Goal: Task Accomplishment & Management: Complete application form

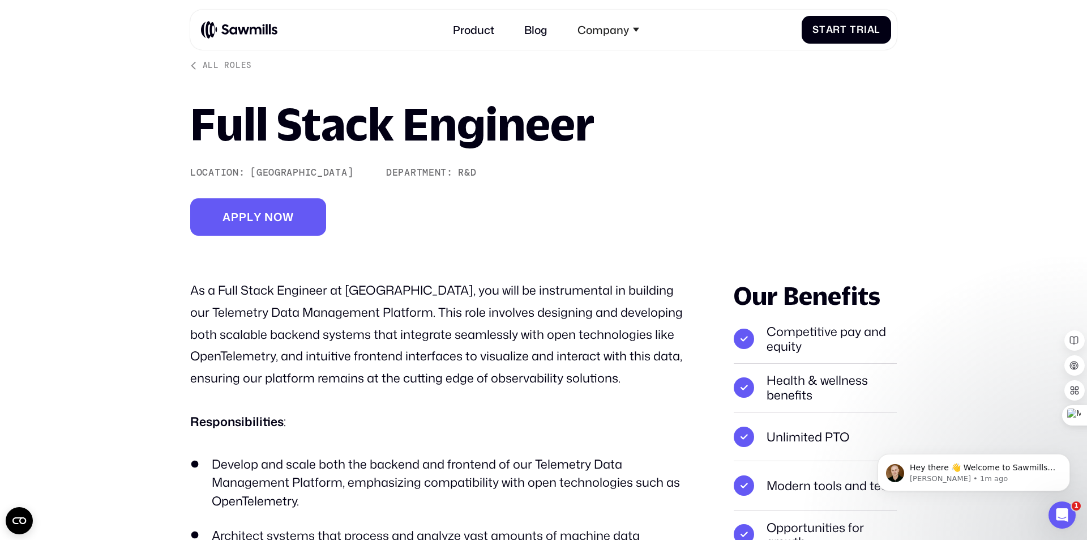
scroll to position [46, 0]
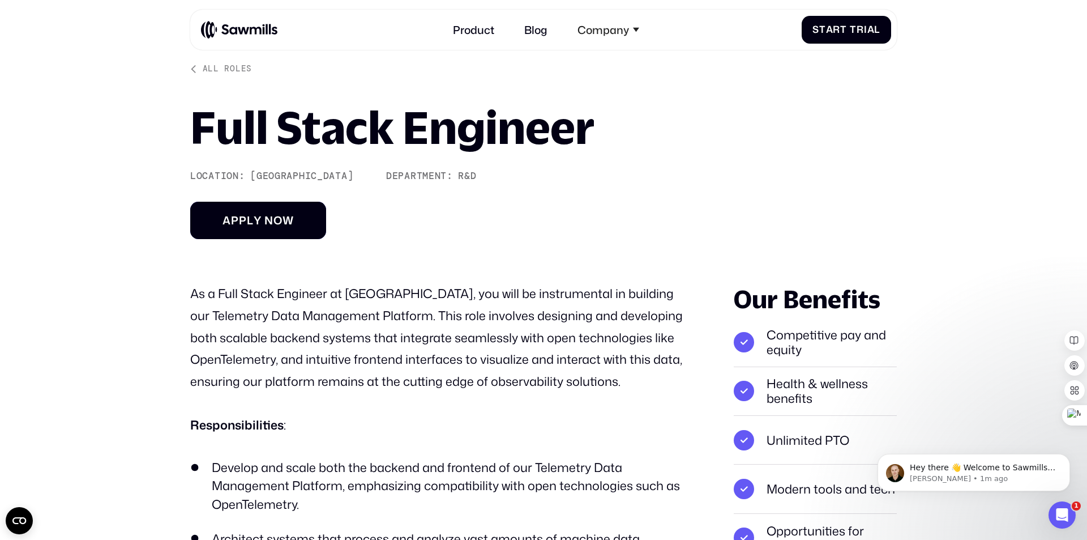
click at [289, 213] on link "A p p l y n o w A p p l y n o w" at bounding box center [258, 220] width 136 height 37
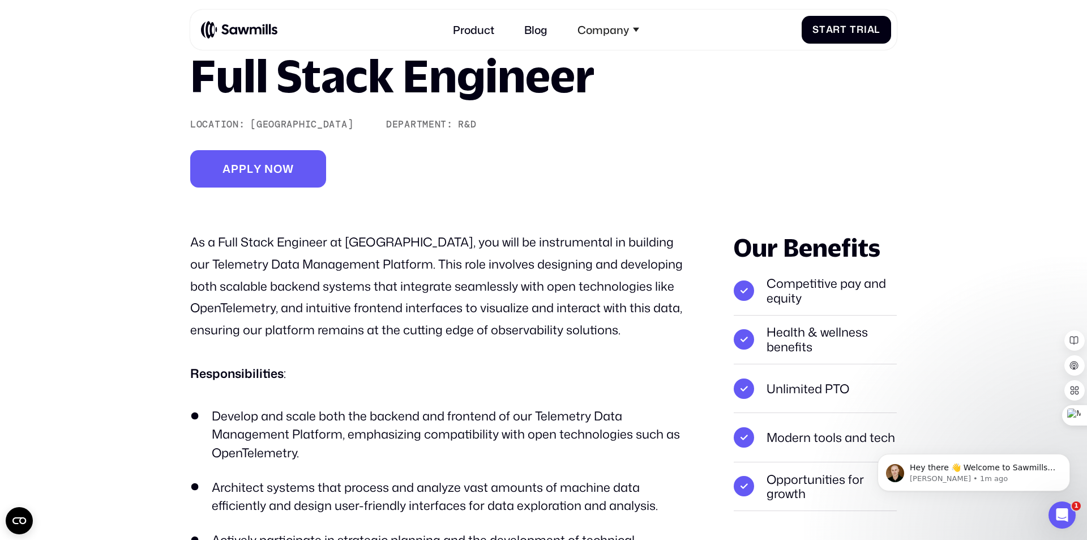
scroll to position [0, 0]
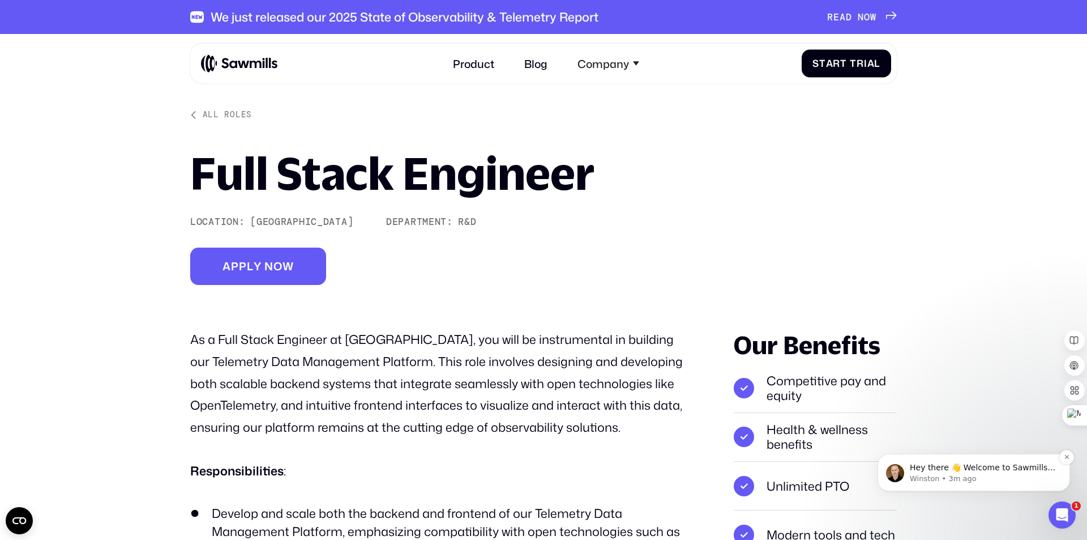
click at [945, 473] on p "Winston • 3m ago" at bounding box center [983, 478] width 146 height 10
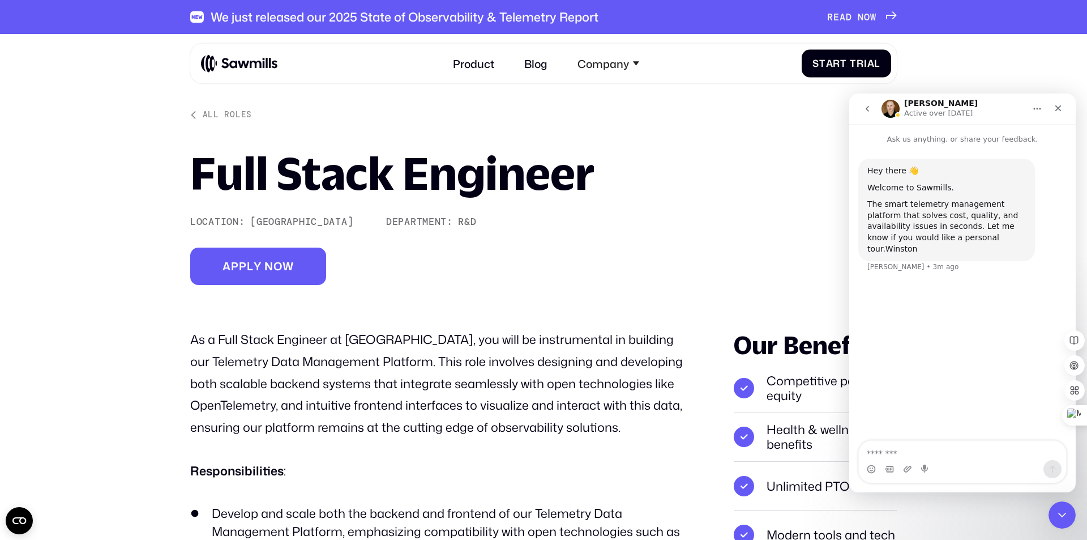
click at [951, 467] on div "Intercom messenger" at bounding box center [962, 469] width 207 height 18
click at [943, 452] on textarea "Message…" at bounding box center [962, 450] width 207 height 19
type textarea "**********"
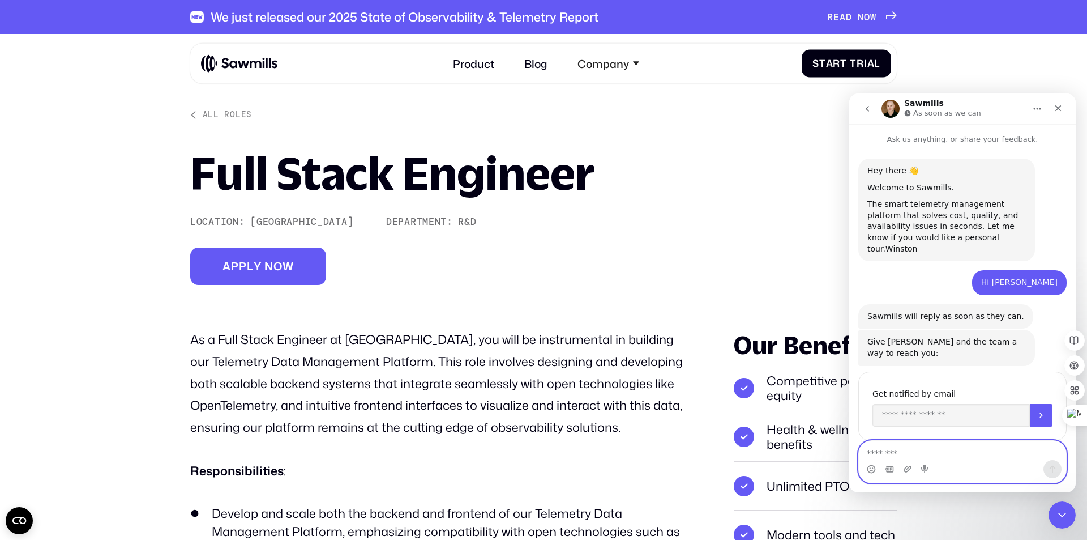
scroll to position [37, 0]
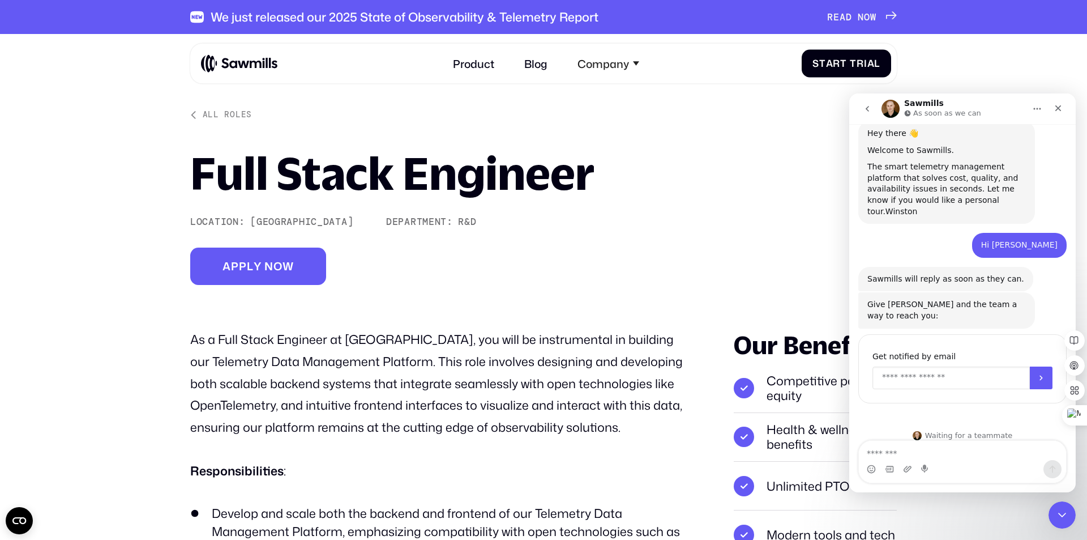
click at [921, 370] on input "Enter your email" at bounding box center [951, 377] width 157 height 23
type input "**********"
click at [1037, 373] on icon "Submit" at bounding box center [1041, 377] width 9 height 9
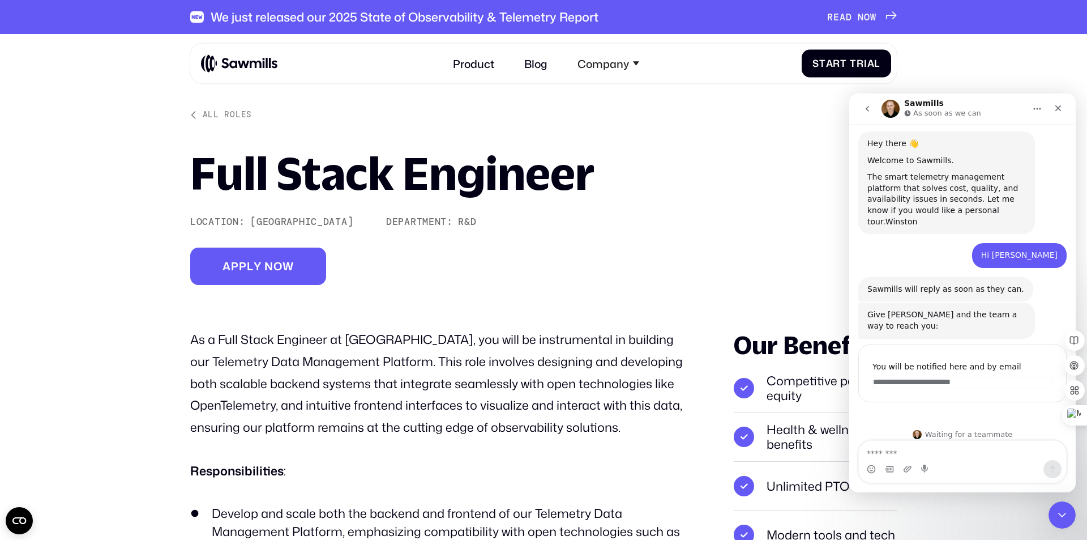
scroll to position [26, 0]
